Goal: Find contact information: Find contact information

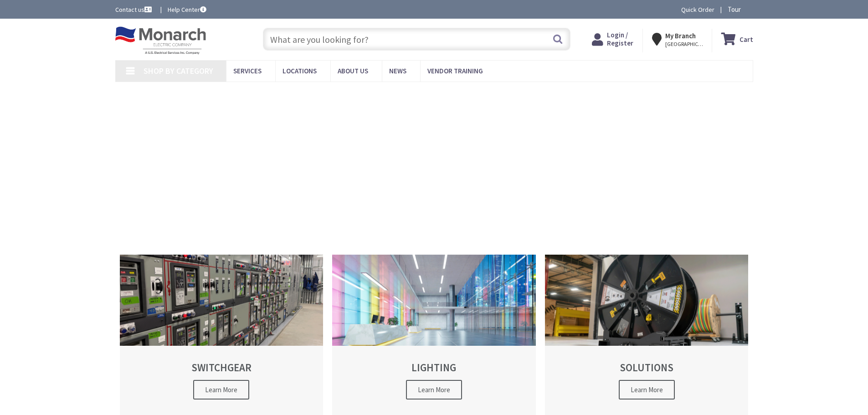
type input "[STREET_ADDRESS][PERSON_NAME]"
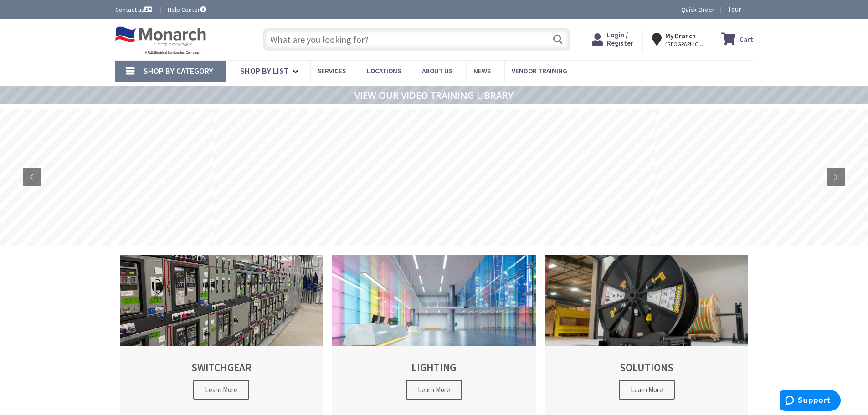
click at [336, 39] on input "text" at bounding box center [417, 39] width 308 height 23
paste input "ACP15034DE"
type input "ACP15034DE"
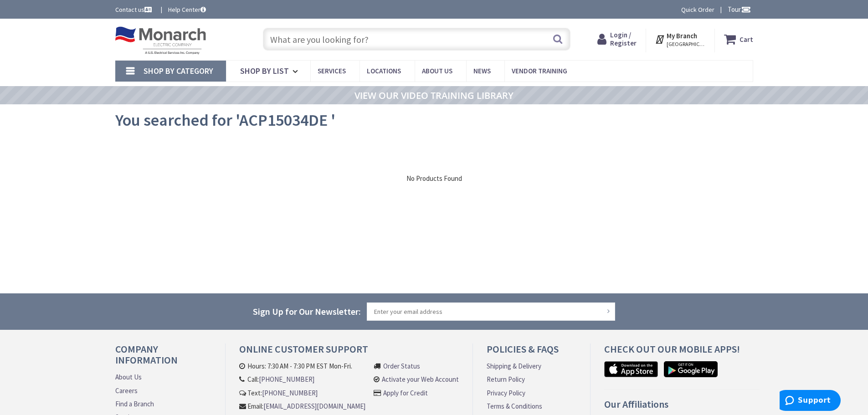
click at [192, 75] on span "Shop By Category" at bounding box center [179, 71] width 70 height 10
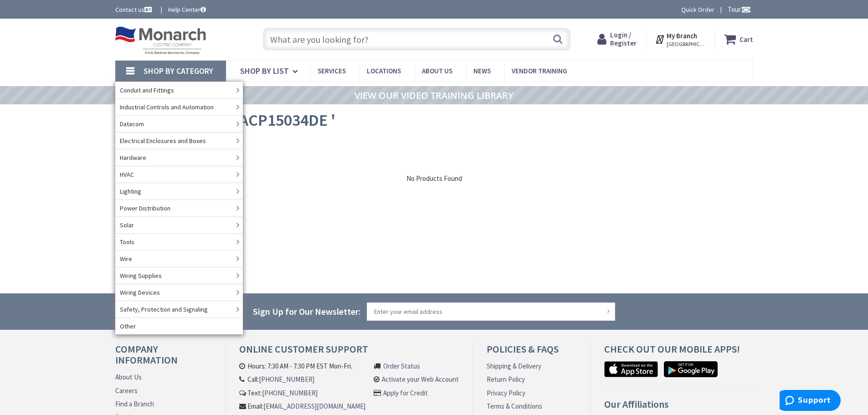
click at [728, 230] on div "View Subcategories Clear all No Products Found We found a particular page for y…" at bounding box center [434, 207] width 638 height 137
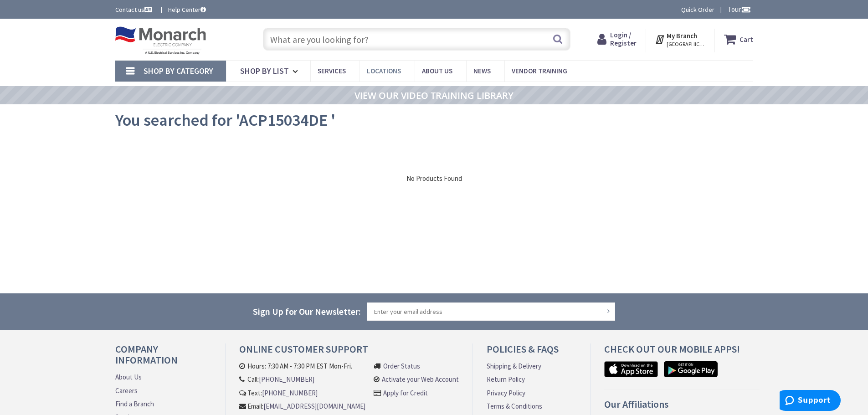
click at [390, 74] on span "Locations" at bounding box center [384, 71] width 34 height 9
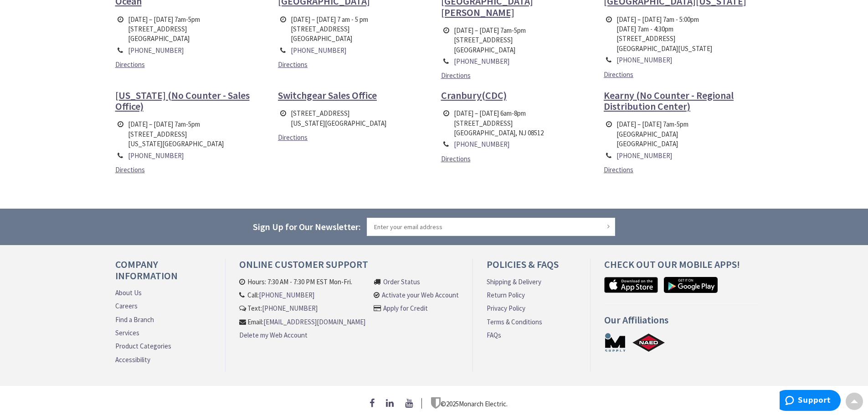
scroll to position [371, 0]
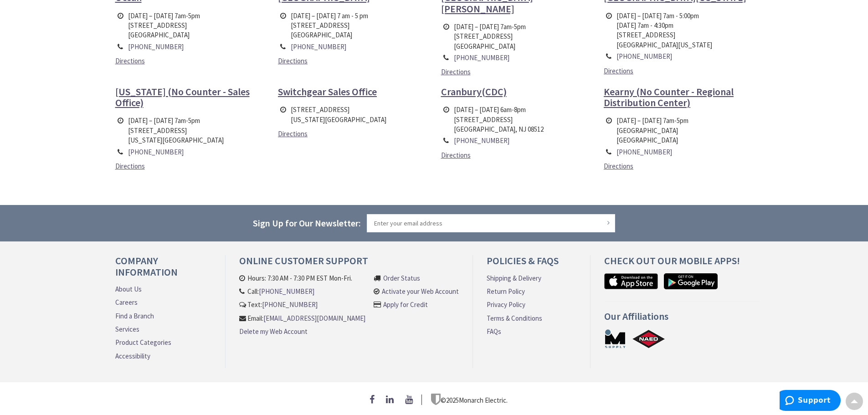
drag, startPoint x: 354, startPoint y: 324, endPoint x: 235, endPoint y: 328, distance: 119.0
click at [235, 328] on div "Online Customer Support Hours: 7:30 AM - 7:30 PM EST Mon-Fri. Call: 609-900-767…" at bounding box center [349, 311] width 247 height 113
copy link "[EMAIL_ADDRESS][DOMAIN_NAME]"
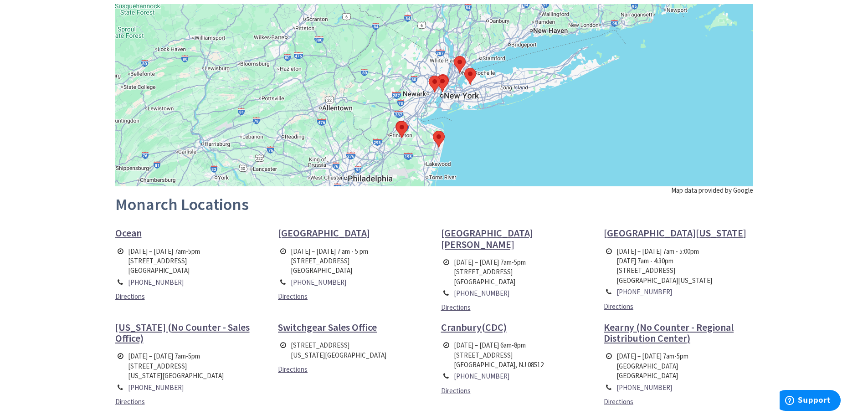
scroll to position [137, 0]
